Goal: Check status

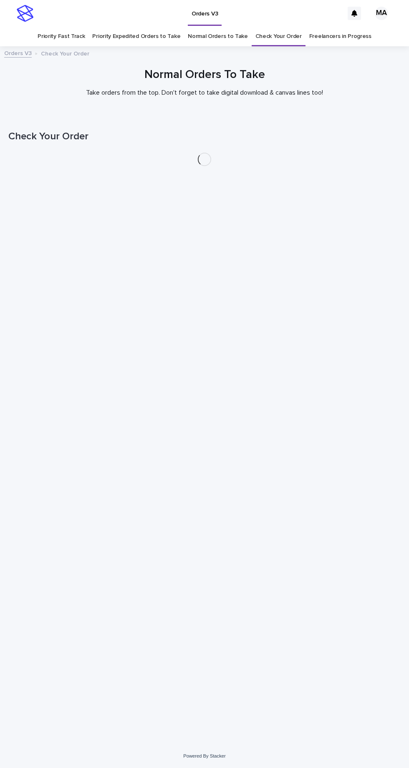
scroll to position [26, 0]
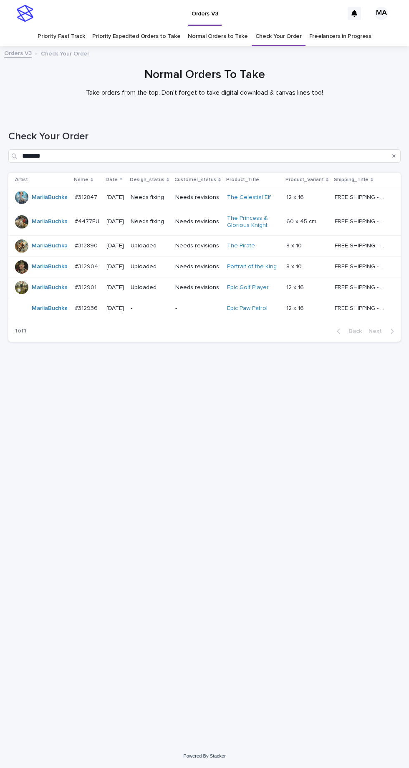
click at [209, 194] on p "Needs revisions" at bounding box center [197, 197] width 45 height 7
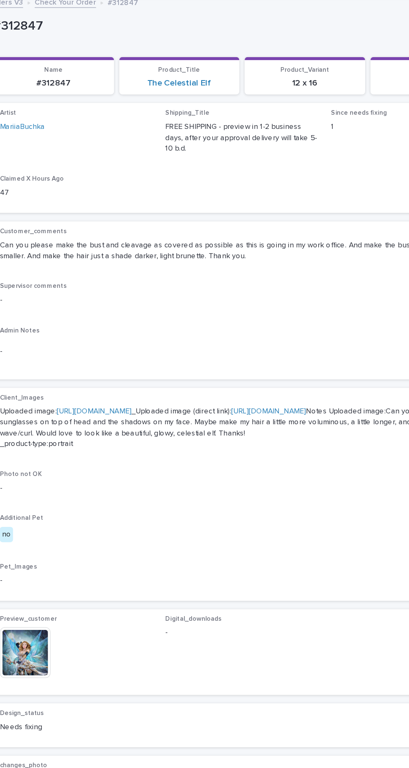
scroll to position [0, 0]
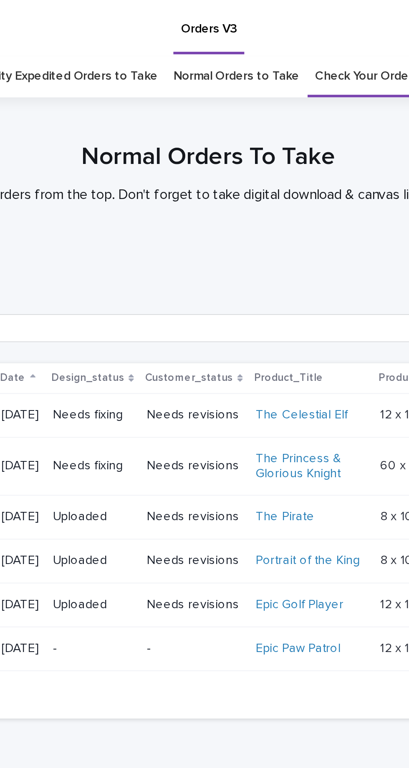
click at [203, 218] on p "Needs revisions" at bounding box center [197, 221] width 45 height 7
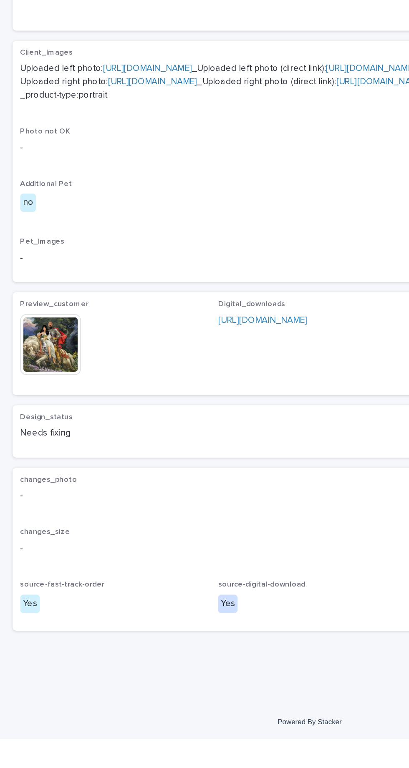
click at [40, 527] on img at bounding box center [33, 507] width 40 height 40
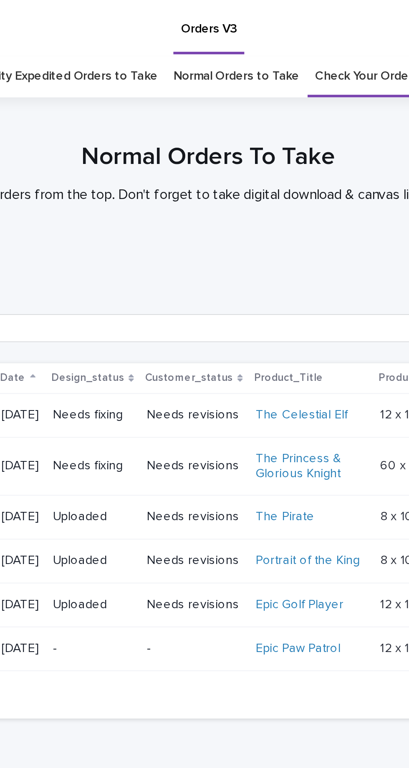
click at [206, 218] on p "Needs revisions" at bounding box center [197, 221] width 45 height 7
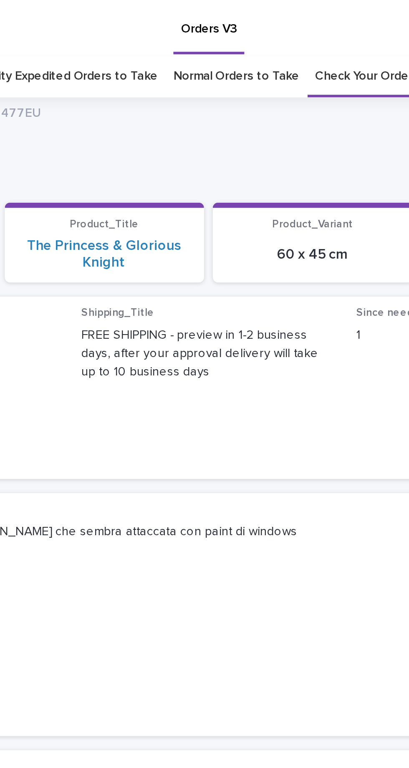
scroll to position [26, 0]
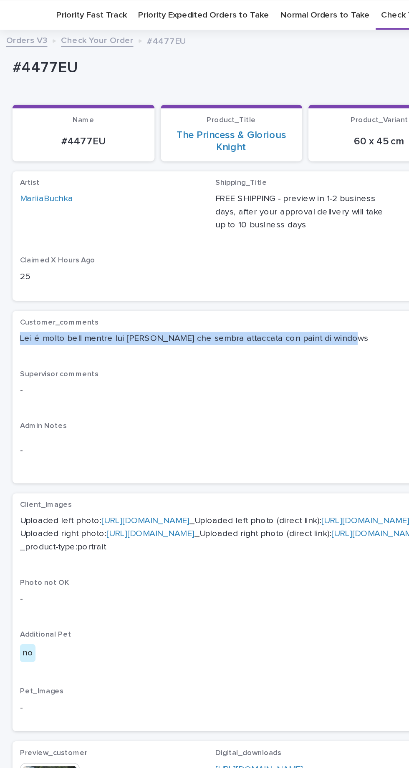
copy p "Lei é molto bell mentre lui [PERSON_NAME] che sembra attaccata con paint di win…"
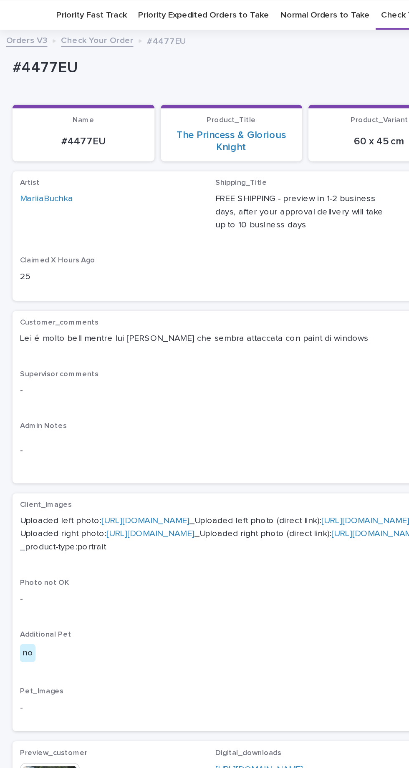
scroll to position [90, 0]
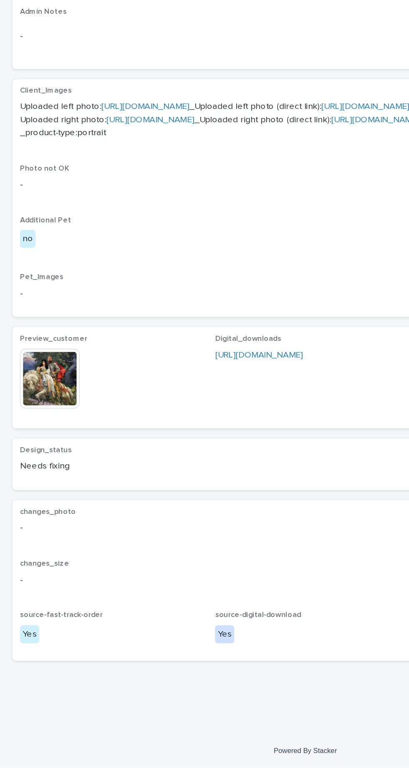
click at [43, 527] on img at bounding box center [33, 507] width 40 height 40
